Goal: Communication & Community: Answer question/provide support

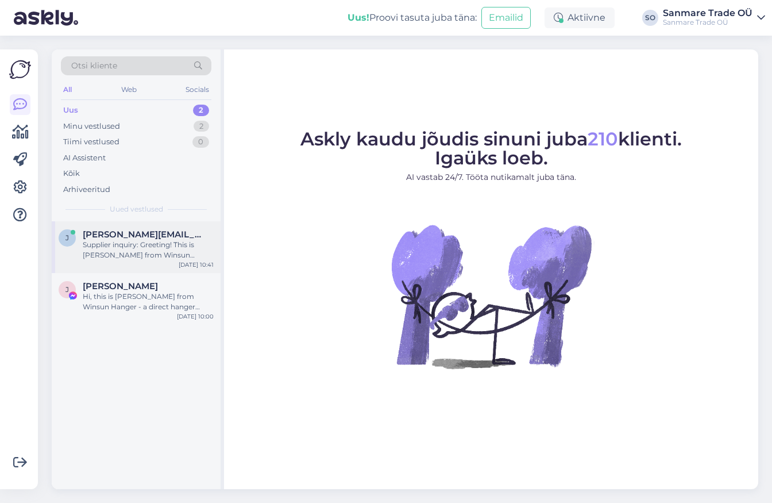
click at [159, 250] on div "Supplier inquiry: Greeting! This is [PERSON_NAME] from Winsun Hanger - a direct…" at bounding box center [148, 249] width 131 height 21
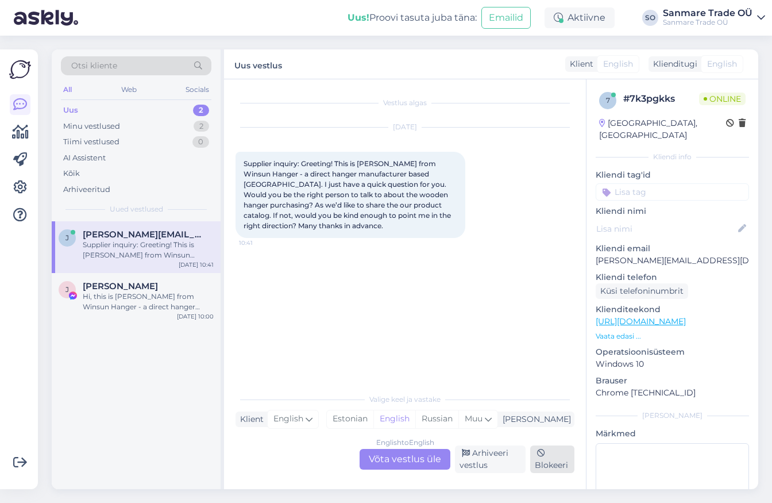
click at [558, 467] on div "Blokeeri" at bounding box center [552, 459] width 44 height 28
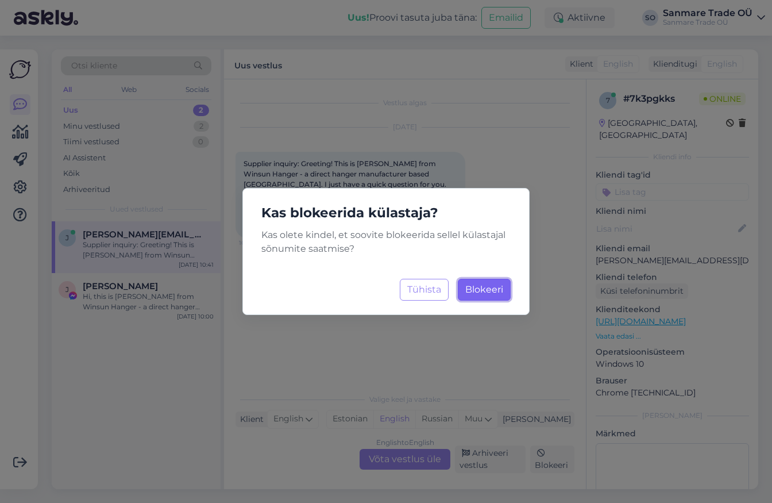
click at [478, 294] on span "Blokeeri" at bounding box center [484, 289] width 38 height 11
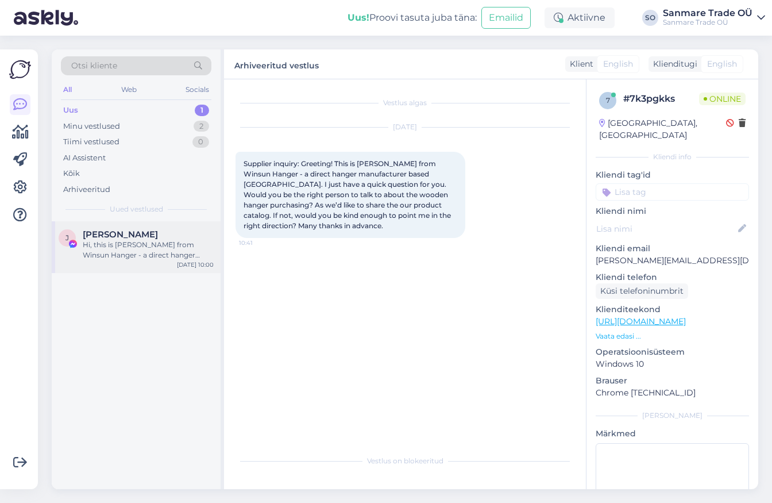
click at [171, 237] on div "[PERSON_NAME]" at bounding box center [148, 234] width 131 height 10
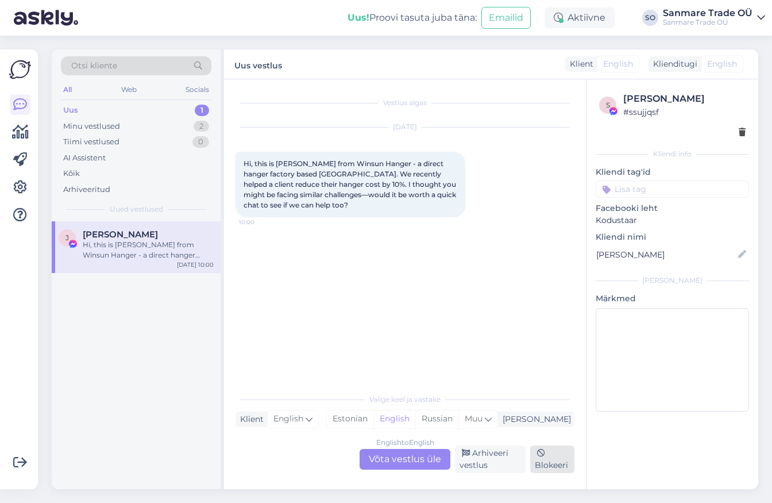
click at [556, 455] on div "Blokeeri" at bounding box center [552, 459] width 44 height 28
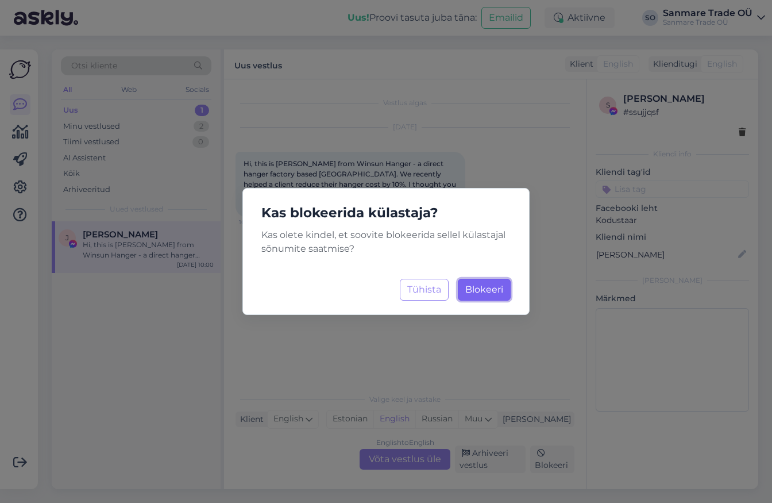
click at [489, 289] on span "Blokeeri" at bounding box center [484, 289] width 38 height 11
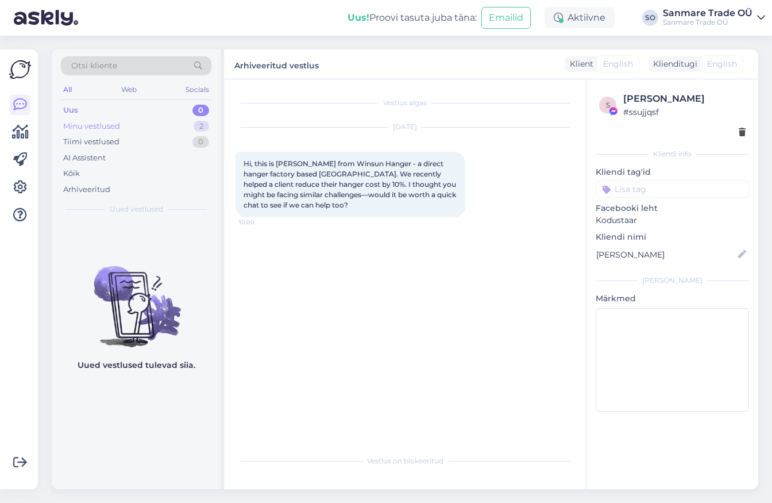
click at [136, 123] on div "Minu vestlused 2" at bounding box center [136, 126] width 150 height 16
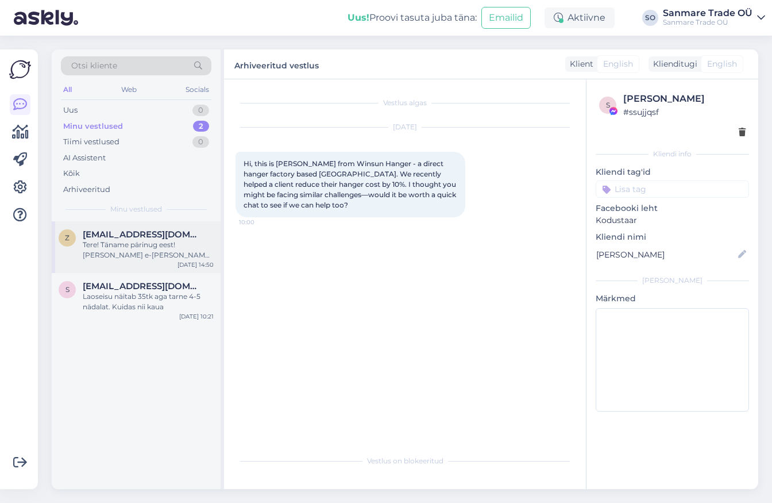
click at [109, 249] on div "Tere! Täname pärinug eest! [PERSON_NAME] e-[PERSON_NAME] [PERSON_NAME] küsimust…" at bounding box center [148, 249] width 131 height 21
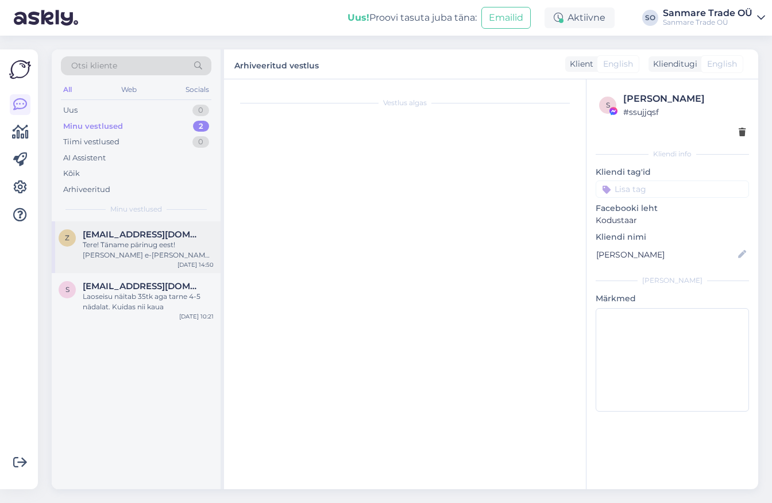
scroll to position [17, 0]
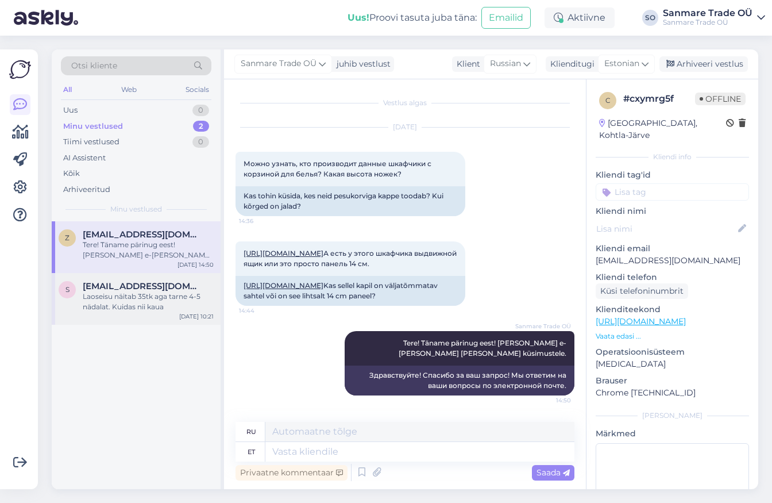
click at [116, 302] on div "Laoseisu näitab 35tk aga tarne 4-5 nädalat. Kuidas nii kaua" at bounding box center [148, 301] width 131 height 21
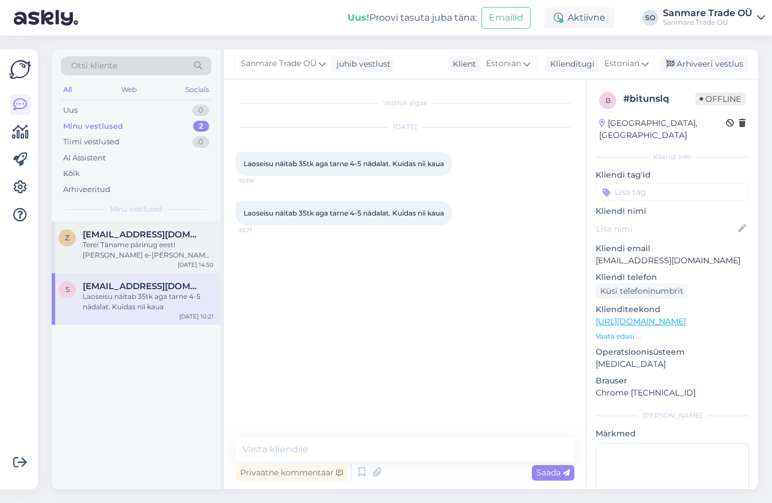
click at [122, 246] on div "Tere! Täname pärinug eest! [PERSON_NAME] e-[PERSON_NAME] [PERSON_NAME] küsimust…" at bounding box center [148, 249] width 131 height 21
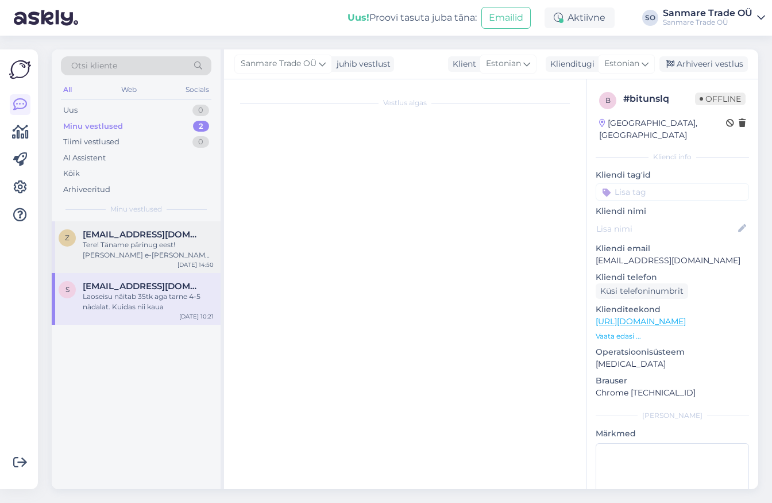
scroll to position [17, 0]
